Goal: Information Seeking & Learning: Check status

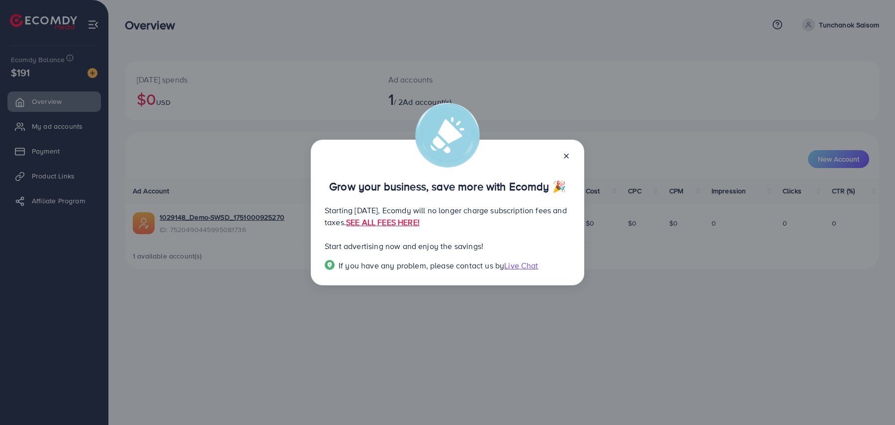
click at [565, 155] on line at bounding box center [566, 156] width 4 height 4
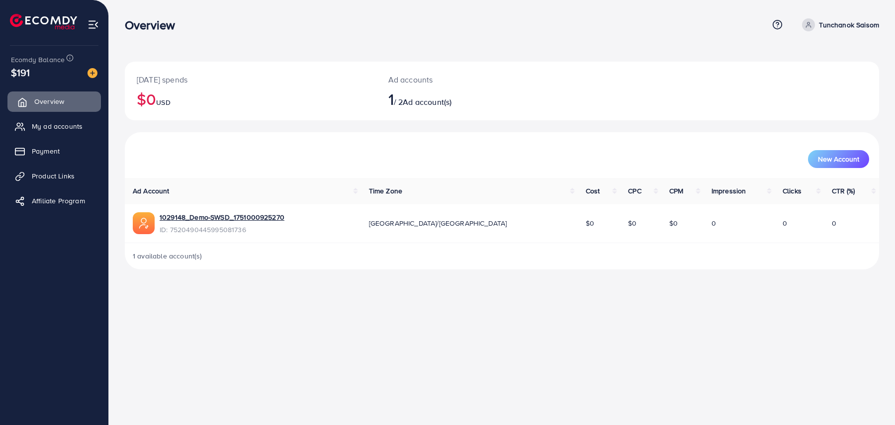
click at [68, 104] on link "Overview" at bounding box center [53, 101] width 93 height 20
click at [583, 269] on div "[DATE] spends $0 USD Ad accounts 1 / 2 Ad account(s) New Account Ad Account Tim…" at bounding box center [502, 142] width 786 height 285
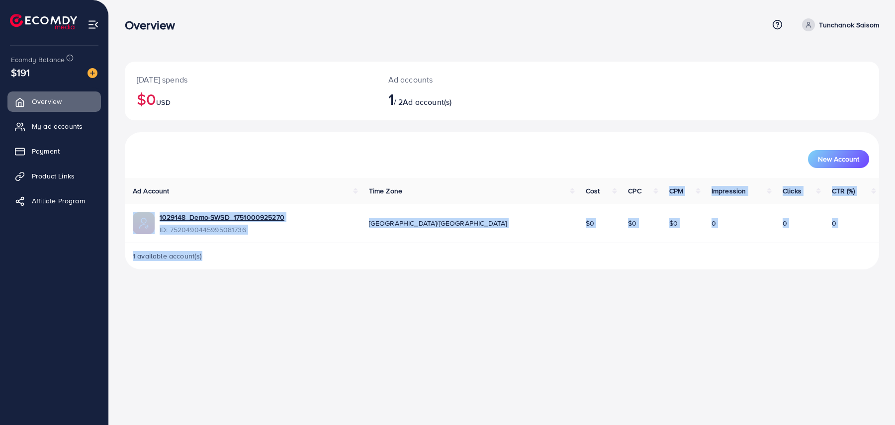
drag, startPoint x: 583, startPoint y: 269, endPoint x: 586, endPoint y: 199, distance: 70.2
click at [586, 199] on div "[DATE] spends $0 USD Ad accounts 1 / 2 Ad account(s) New Account Ad Account Tim…" at bounding box center [502, 142] width 786 height 285
click at [620, 193] on th "CPC" at bounding box center [640, 191] width 41 height 26
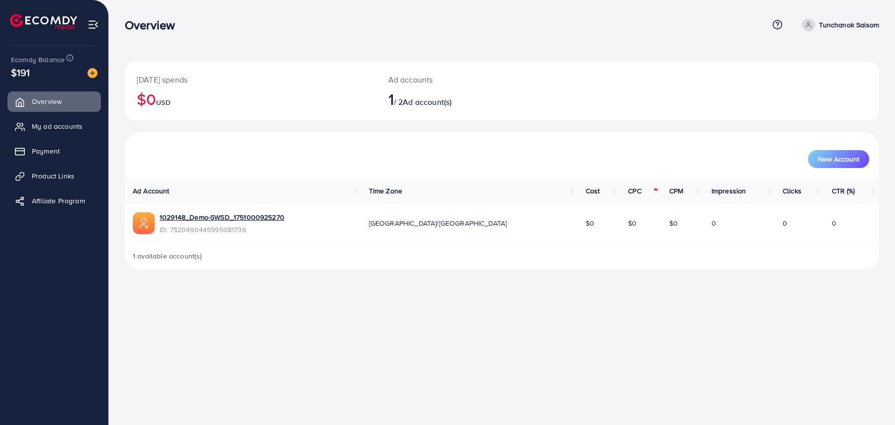
click at [628, 193] on span "CPC" at bounding box center [634, 191] width 13 height 10
click at [661, 201] on th "CPM" at bounding box center [682, 191] width 42 height 26
click at [669, 190] on span "CPM" at bounding box center [676, 191] width 14 height 10
click at [711, 190] on span "Impression" at bounding box center [728, 191] width 35 height 10
click at [603, 341] on div "Overview Help Center Contact Support Term and policy About Us Tunchanok Saisom …" at bounding box center [447, 212] width 895 height 425
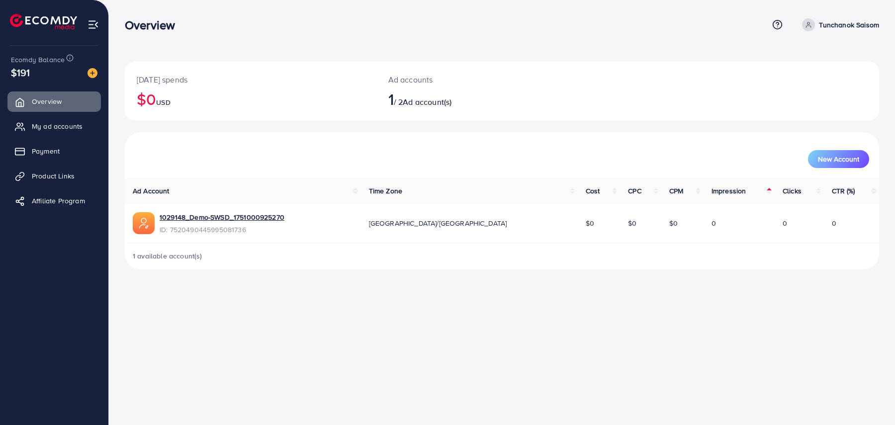
click at [782, 193] on span "Clicks" at bounding box center [791, 191] width 19 height 10
click at [832, 193] on span "CTR (%)" at bounding box center [843, 191] width 23 height 10
click at [791, 295] on div "Overview Help Center Contact Support Term and policy About Us Tunchanok Saisom …" at bounding box center [447, 212] width 895 height 425
click at [457, 227] on span "[GEOGRAPHIC_DATA]/[GEOGRAPHIC_DATA]" at bounding box center [438, 223] width 138 height 10
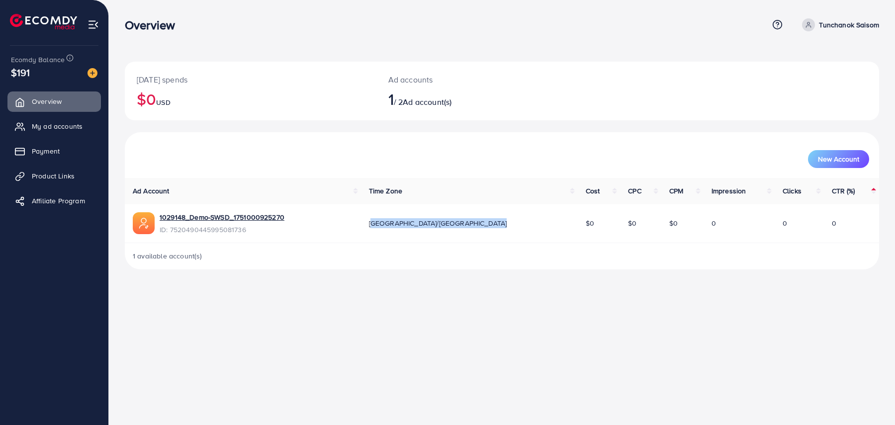
click at [457, 227] on span "[GEOGRAPHIC_DATA]/[GEOGRAPHIC_DATA]" at bounding box center [438, 223] width 138 height 10
click at [474, 297] on div "Overview Help Center Contact Support Term and policy About Us Tunchanok Saisom …" at bounding box center [447, 212] width 895 height 425
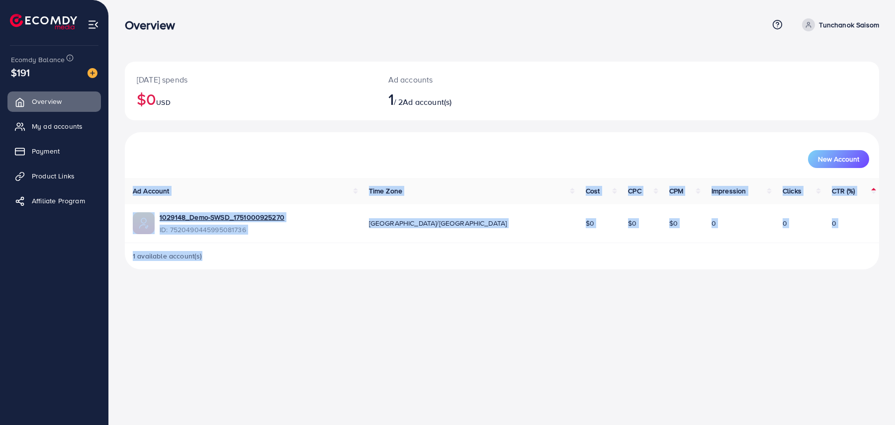
drag, startPoint x: 474, startPoint y: 297, endPoint x: 474, endPoint y: 90, distance: 207.3
click at [474, 90] on div "Overview Help Center Contact Support Term and policy About Us Tunchanok Saisom …" at bounding box center [447, 212] width 895 height 425
click at [474, 90] on h2 "1 / 2 Ad account(s)" at bounding box center [470, 98] width 165 height 19
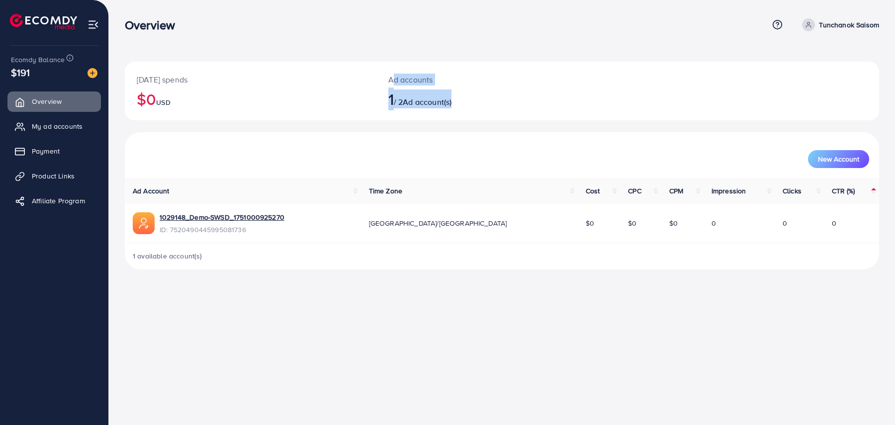
drag, startPoint x: 390, startPoint y: 82, endPoint x: 459, endPoint y: 112, distance: 75.7
click at [459, 112] on div "Ad accounts 1 / 2 Ad account(s)" at bounding box center [470, 91] width 188 height 59
drag, startPoint x: 484, startPoint y: 111, endPoint x: 383, endPoint y: 61, distance: 113.2
click at [383, 62] on div "Ad accounts 1 / 2 Ad account(s)" at bounding box center [470, 91] width 188 height 59
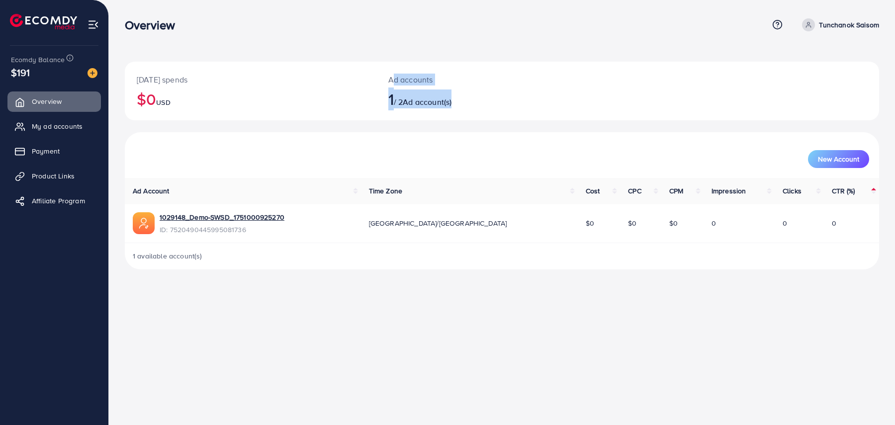
click at [383, 62] on div "Ad accounts 1 / 2 Ad account(s)" at bounding box center [470, 91] width 188 height 59
click at [166, 100] on span "USD" at bounding box center [163, 102] width 14 height 10
drag, startPoint x: 202, startPoint y: 100, endPoint x: 158, endPoint y: 73, distance: 52.0
click at [158, 73] on div "[DATE] spends $0 USD" at bounding box center [251, 91] width 252 height 59
click at [158, 74] on p "[DATE] spends" at bounding box center [251, 80] width 228 height 12
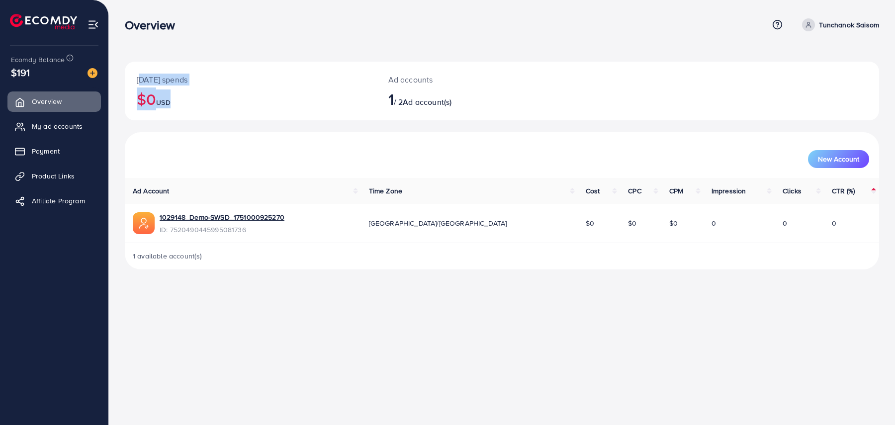
drag, startPoint x: 198, startPoint y: 107, endPoint x: 135, endPoint y: 63, distance: 76.8
click at [135, 63] on div "[DATE] spends $0 USD" at bounding box center [251, 91] width 252 height 59
drag, startPoint x: 135, startPoint y: 48, endPoint x: 314, endPoint y: 143, distance: 202.8
click at [314, 143] on div "[DATE] spends $0 USD Ad accounts 1 / 2 Ad account(s) New Account Ad Account Tim…" at bounding box center [502, 142] width 786 height 285
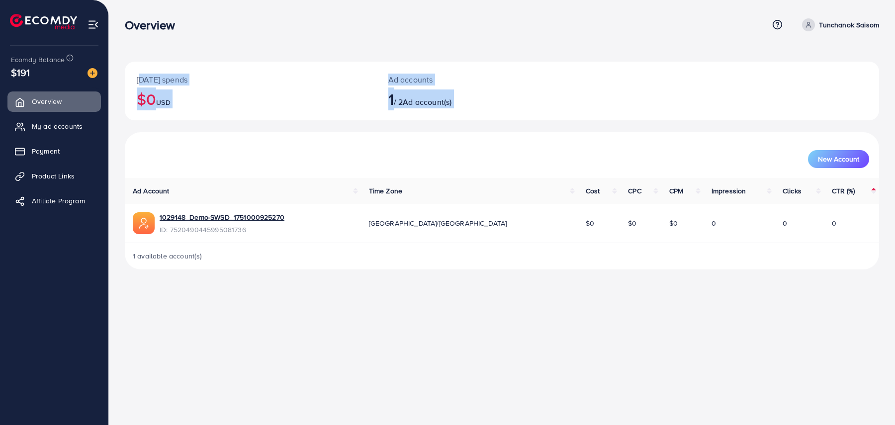
click at [314, 143] on div "New Account" at bounding box center [502, 155] width 750 height 26
click at [482, 321] on div "Overview Help Center Contact Support Term and policy About Us Tunchanok Saisom …" at bounding box center [447, 212] width 895 height 425
